Goal: Information Seeking & Learning: Learn about a topic

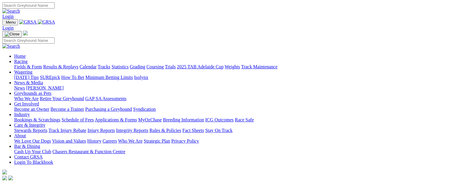
click at [27, 59] on link "Racing" at bounding box center [20, 61] width 13 height 5
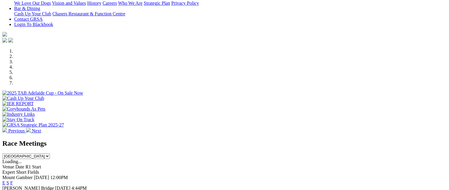
scroll to position [148, 0]
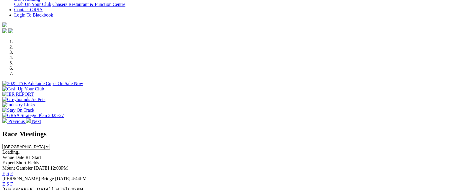
click at [50, 144] on select "South Australia New South Wales Northern Territory Queensland Tasmania Victoria…" at bounding box center [26, 147] width 48 height 6
select select "NT"
click at [50, 144] on select "South Australia New South Wales Northern Territory Queensland Tasmania Victoria…" at bounding box center [26, 147] width 48 height 6
click at [13, 171] on link "F" at bounding box center [11, 173] width 3 height 5
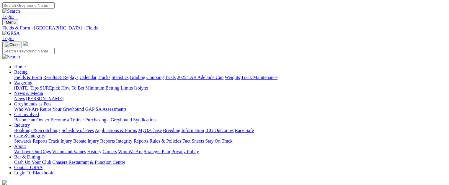
click at [22, 75] on link "Fields & Form" at bounding box center [28, 77] width 28 height 5
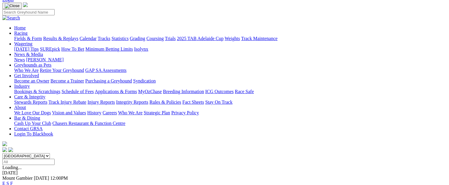
scroll to position [30, 0]
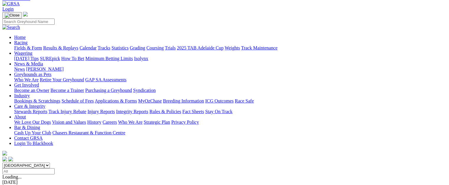
click at [50, 163] on select "[GEOGRAPHIC_DATA] [GEOGRAPHIC_DATA] [GEOGRAPHIC_DATA] [GEOGRAPHIC_DATA] [GEOGRA…" at bounding box center [26, 166] width 48 height 6
select select "NT"
click at [40, 163] on select "[GEOGRAPHIC_DATA] [GEOGRAPHIC_DATA] [GEOGRAPHIC_DATA] [GEOGRAPHIC_DATA] [GEOGRA…" at bounding box center [26, 166] width 48 height 6
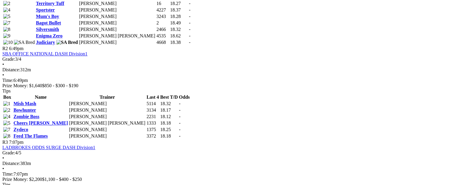
scroll to position [413, 0]
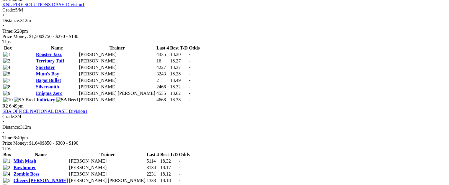
scroll to position [207, 0]
